Goal: Find specific page/section: Find specific page/section

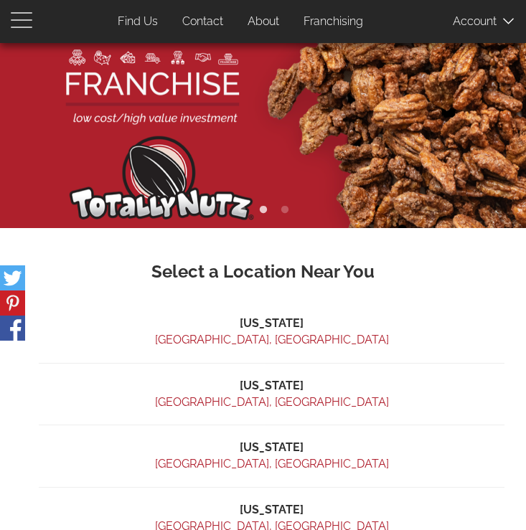
click at [25, 14] on span "button" at bounding box center [25, 19] width 29 height 17
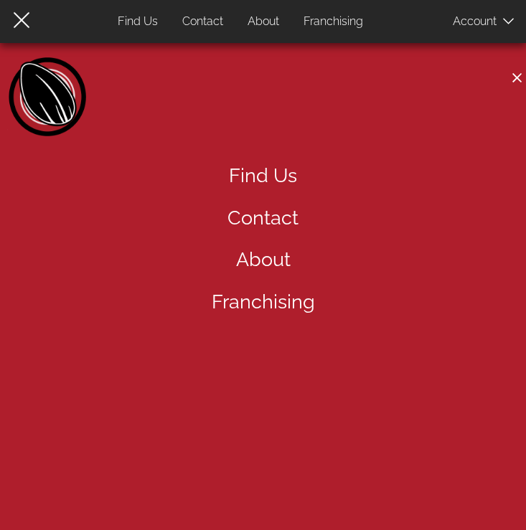
click at [281, 177] on link "Find Us" at bounding box center [263, 176] width 526 height 42
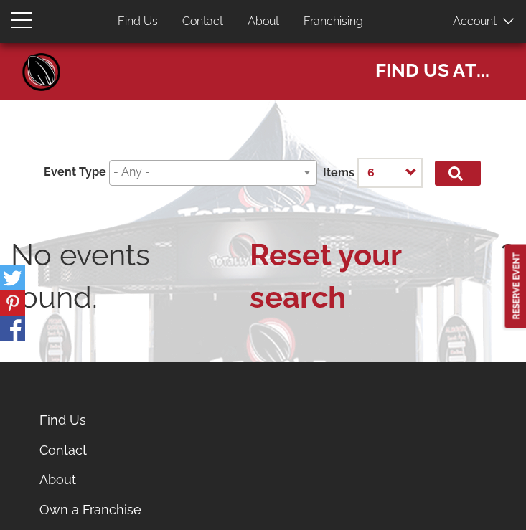
click at [221, 171] on input "search" at bounding box center [210, 172] width 194 height 17
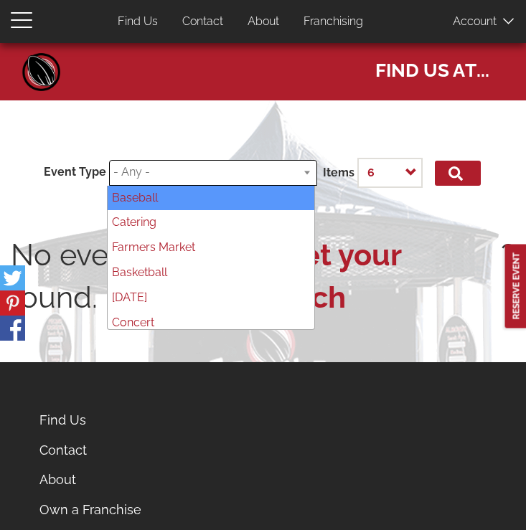
click at [227, 175] on input "search" at bounding box center [210, 172] width 194 height 17
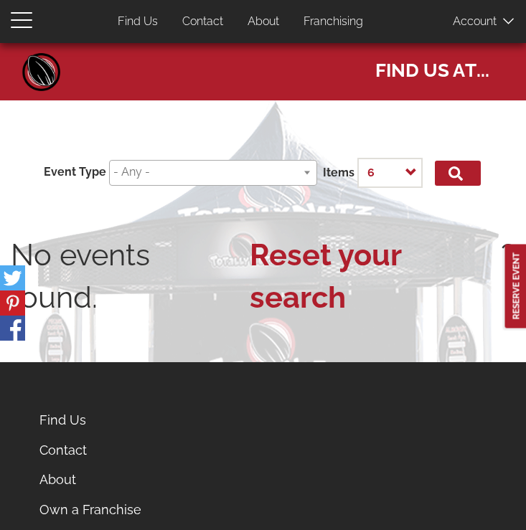
click at [187, 194] on div "Event Type Baseball Catering Farmers Market Basketball Carnival Concert Concert…" at bounding box center [263, 172] width 504 height 53
click at [187, 182] on span at bounding box center [213, 173] width 208 height 27
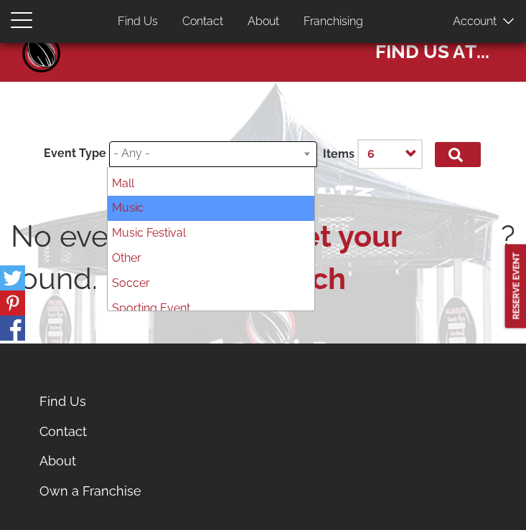
scroll to position [36, 0]
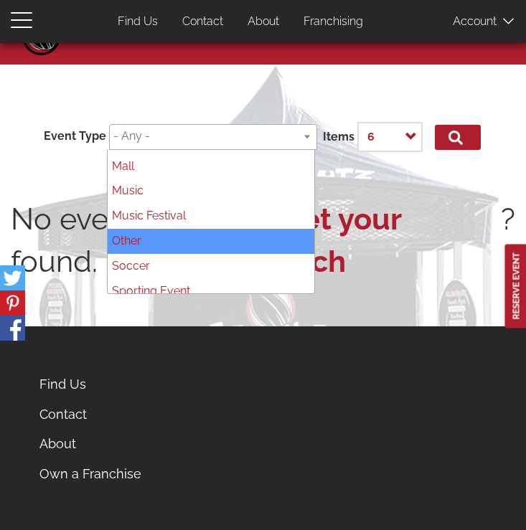
select select "79"
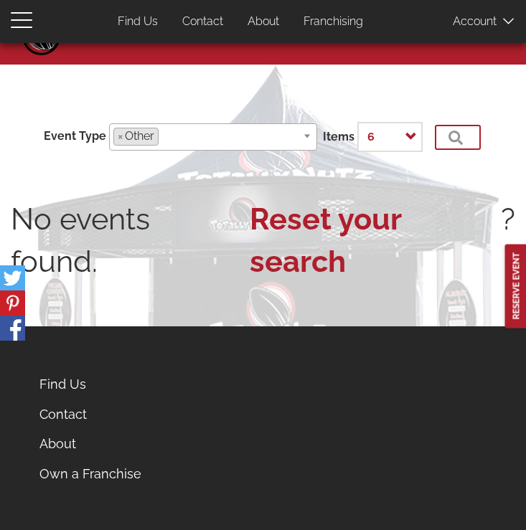
click at [450, 139] on button "Filter" at bounding box center [458, 137] width 46 height 25
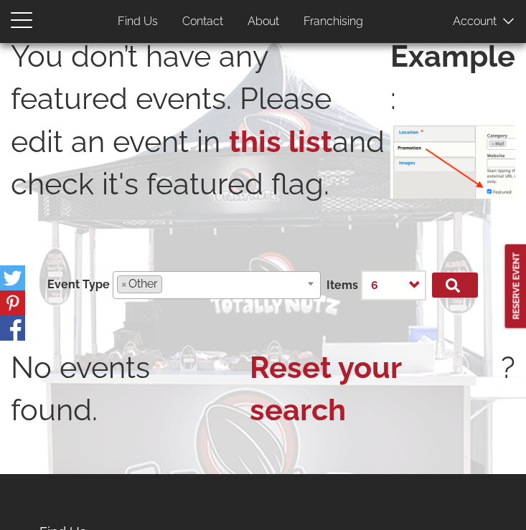
scroll to position [74, 0]
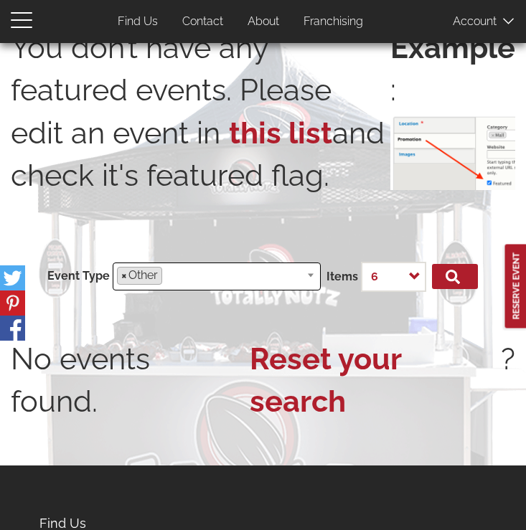
click at [121, 274] on span "×" at bounding box center [124, 276] width 6 height 17
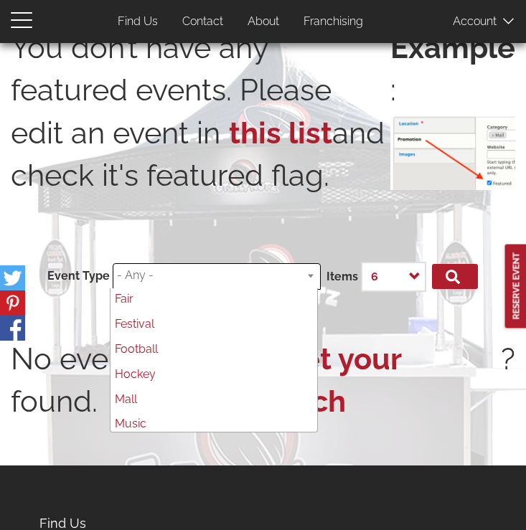
scroll to position [196, 0]
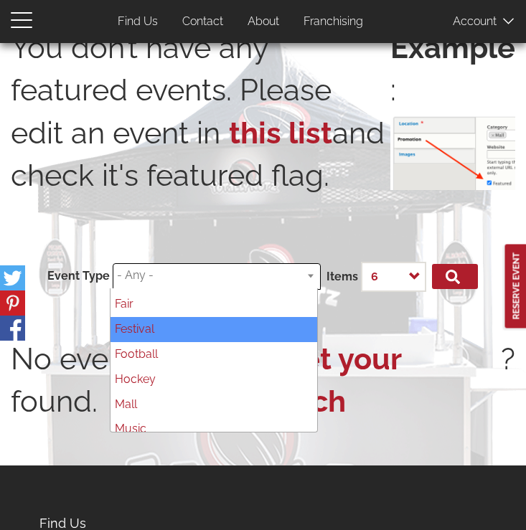
select select "68"
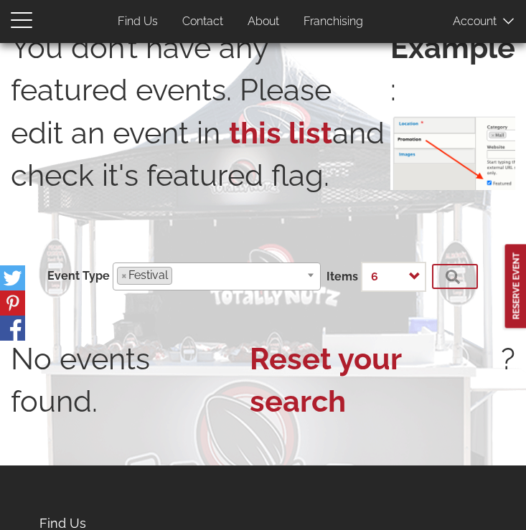
click at [439, 276] on span "Filter" at bounding box center [425, 277] width 42 height 15
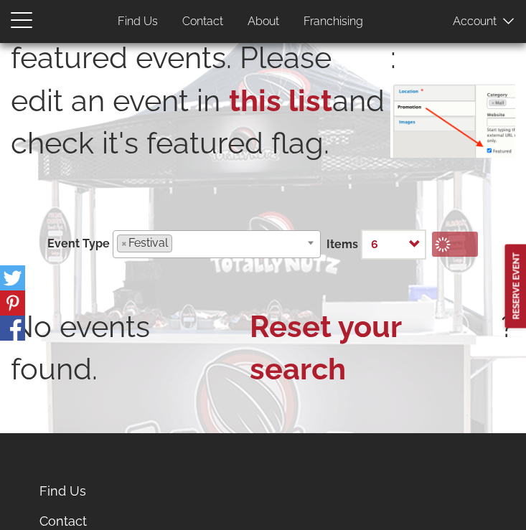
scroll to position [145, 0]
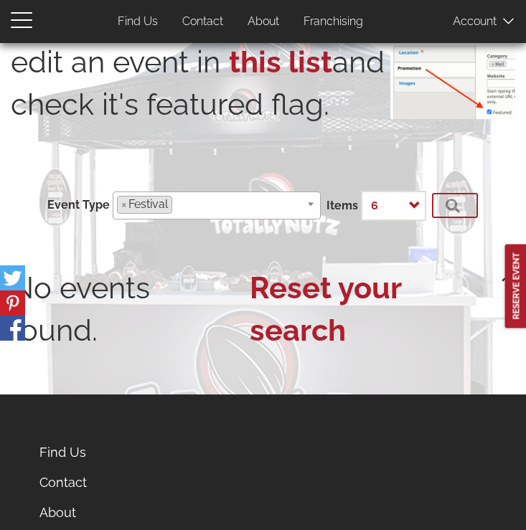
click at [464, 204] on button "Filter" at bounding box center [455, 205] width 46 height 25
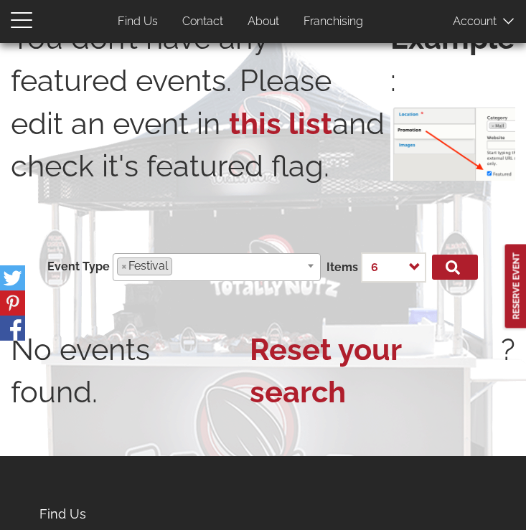
scroll to position [77, 0]
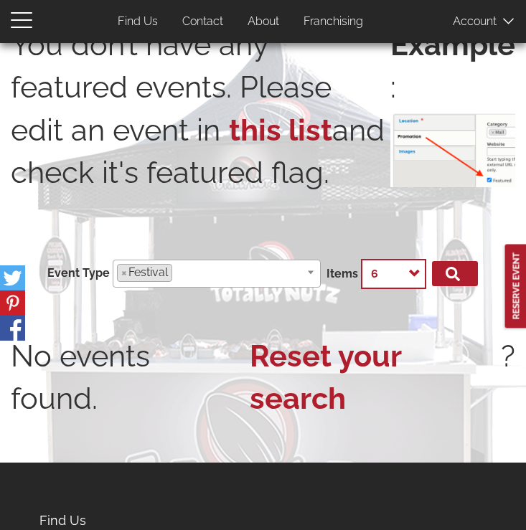
select select "All"
click at [460, 261] on button "Filter" at bounding box center [455, 273] width 46 height 25
click at [260, 356] on link "Reset your search" at bounding box center [375, 377] width 251 height 85
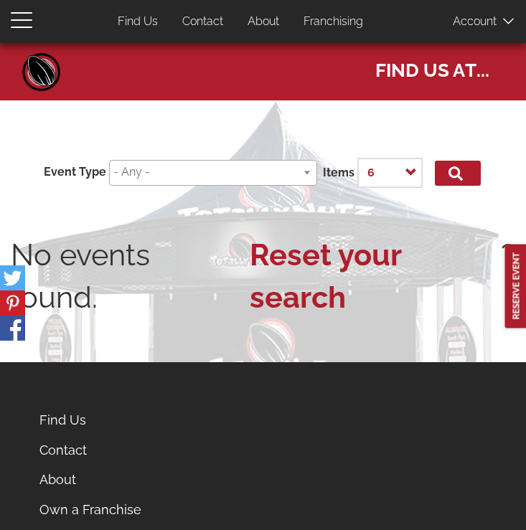
select select
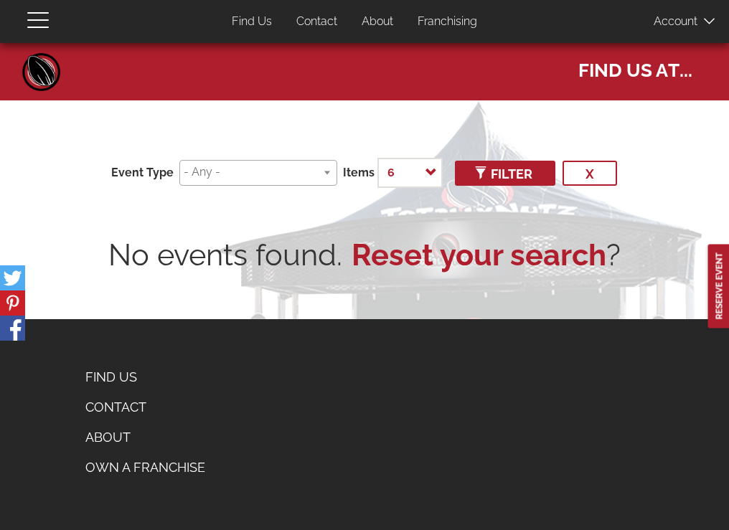
click at [283, 169] on input "search" at bounding box center [281, 172] width 194 height 17
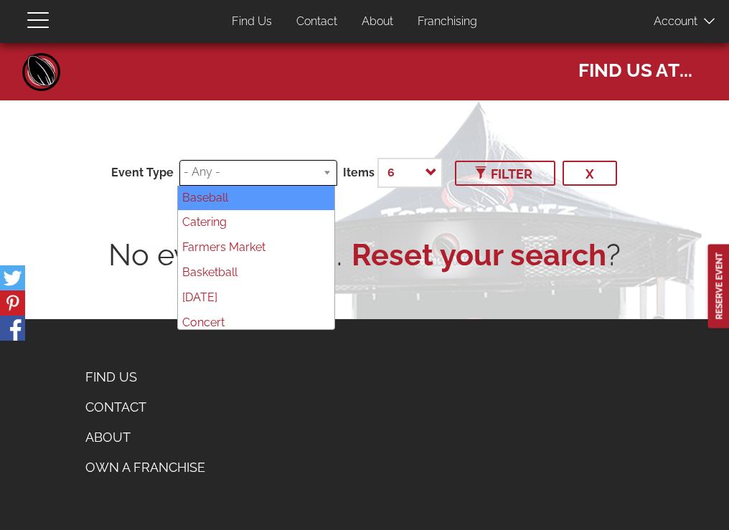
click at [486, 171] on span "Filter" at bounding box center [505, 173] width 55 height 15
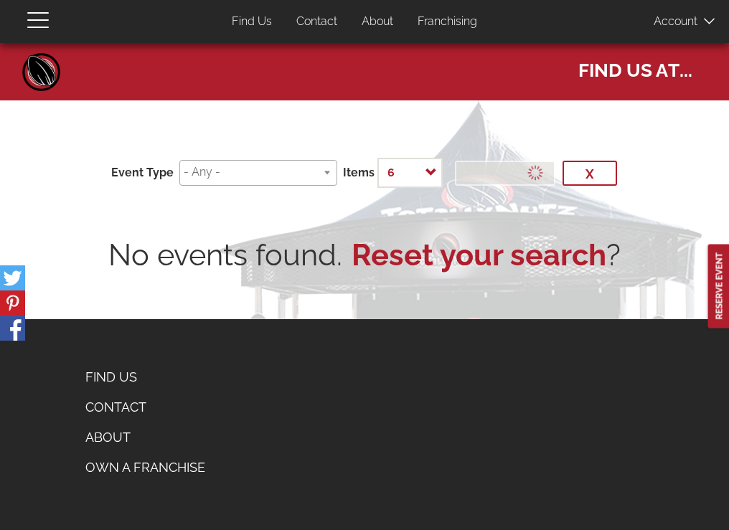
select select
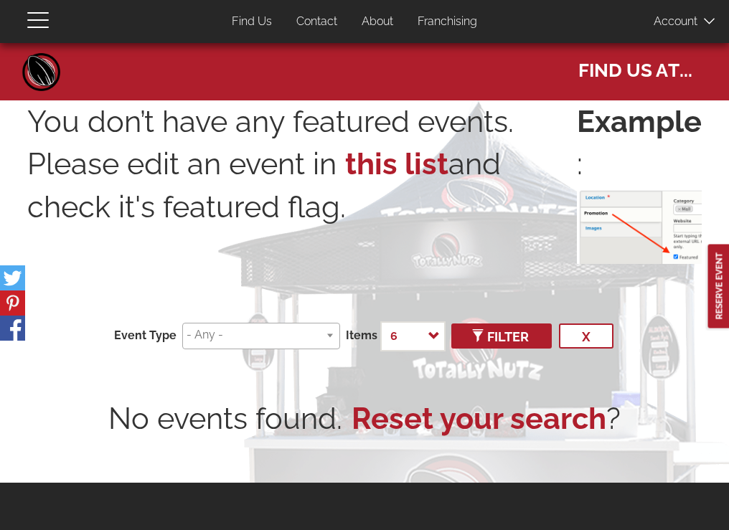
click at [329, 18] on link "Contact" at bounding box center [317, 22] width 62 height 28
